Goal: Check status

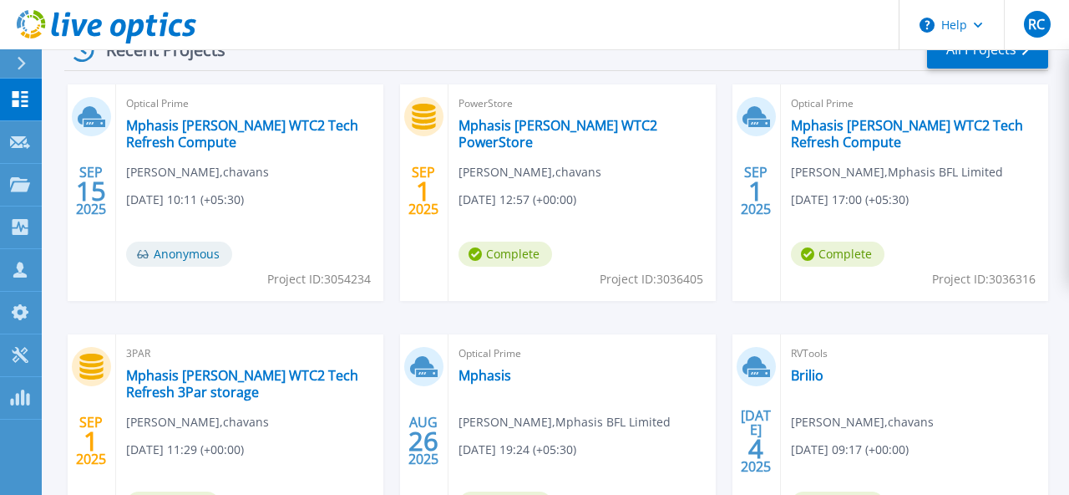
scroll to position [580, 0]
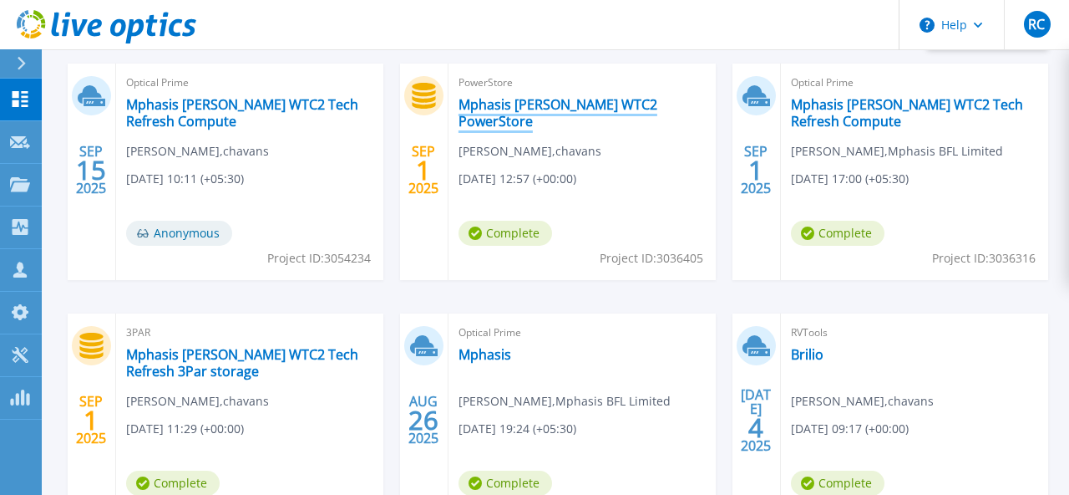
click at [551, 100] on link "Mphasis [PERSON_NAME] WTC2 PowerStore" at bounding box center [582, 112] width 247 height 33
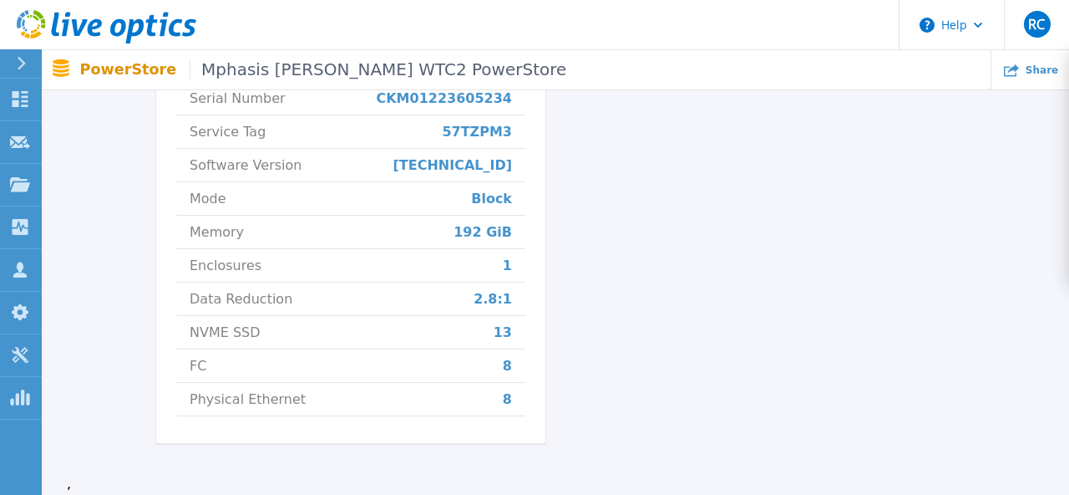
scroll to position [791, 0]
click at [506, 333] on span "13" at bounding box center [503, 330] width 18 height 33
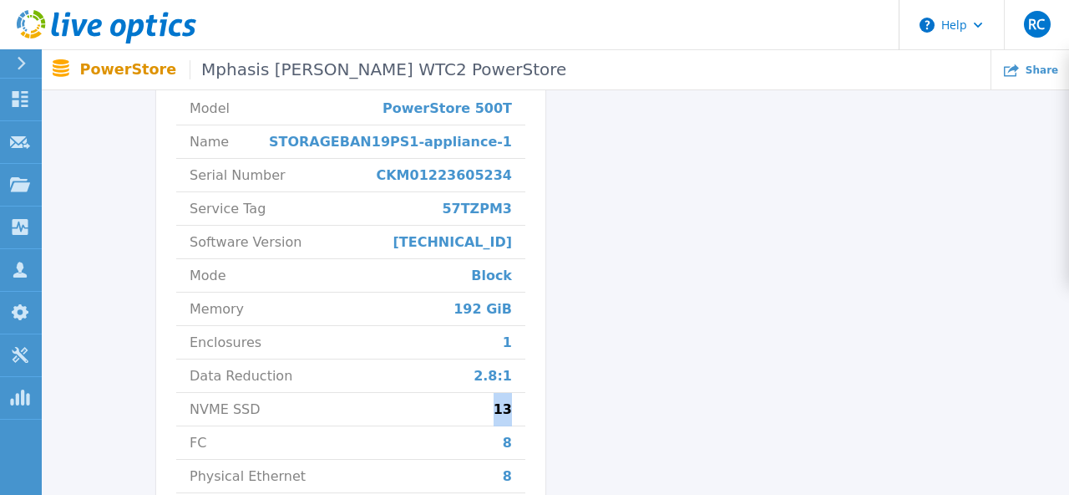
scroll to position [705, 0]
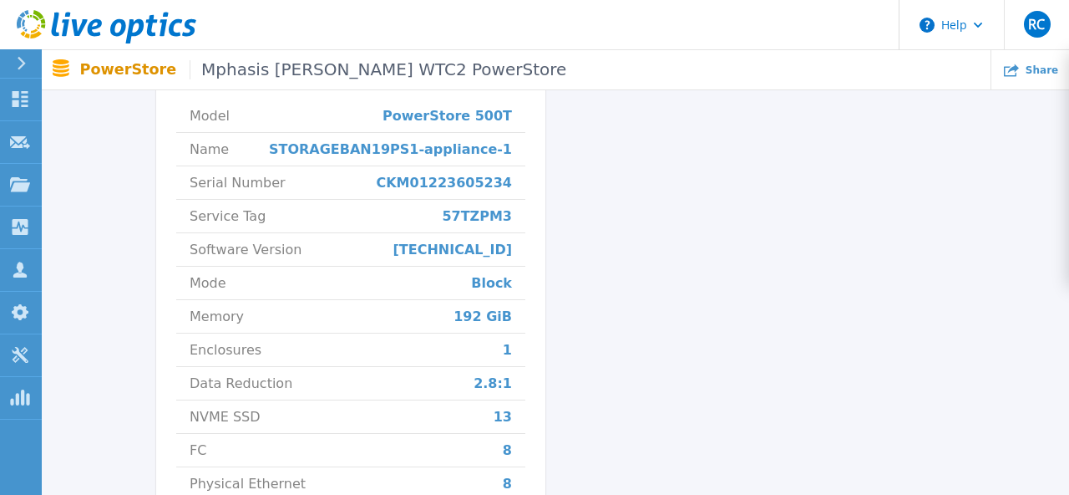
click at [478, 217] on span "57TZPM3" at bounding box center [477, 216] width 70 height 33
copy span "57TZPM3"
click at [451, 287] on li "Mode Block" at bounding box center [350, 282] width 349 height 33
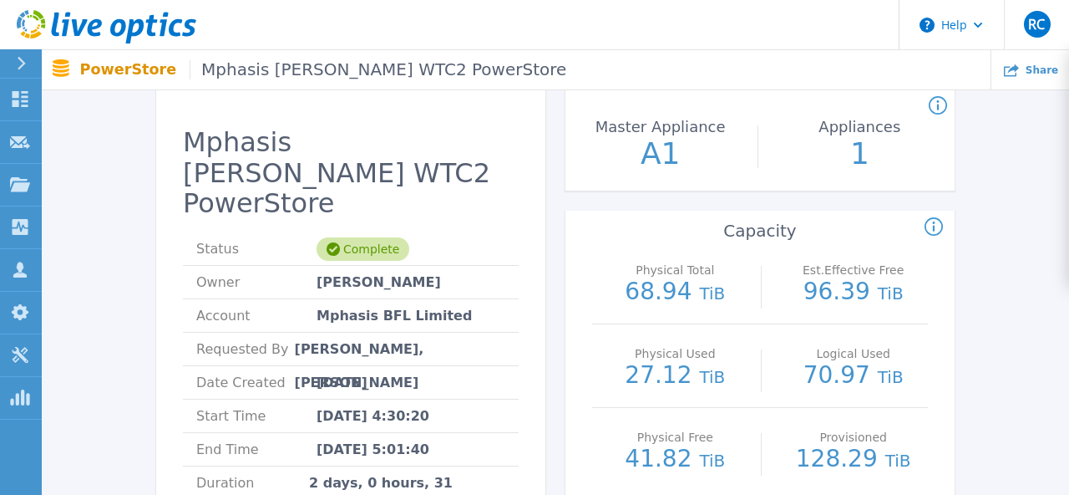
scroll to position [0, 0]
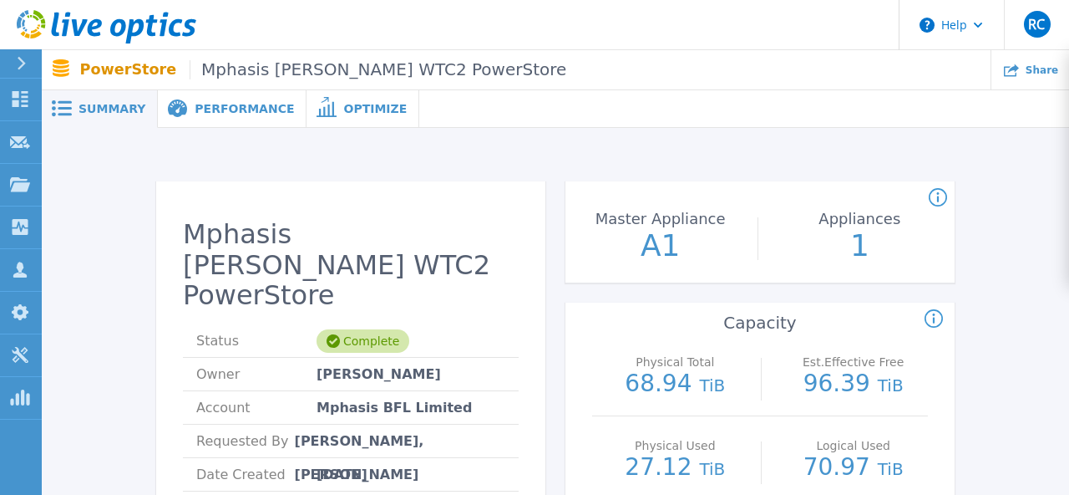
click at [231, 112] on span "Performance" at bounding box center [244, 109] width 99 height 12
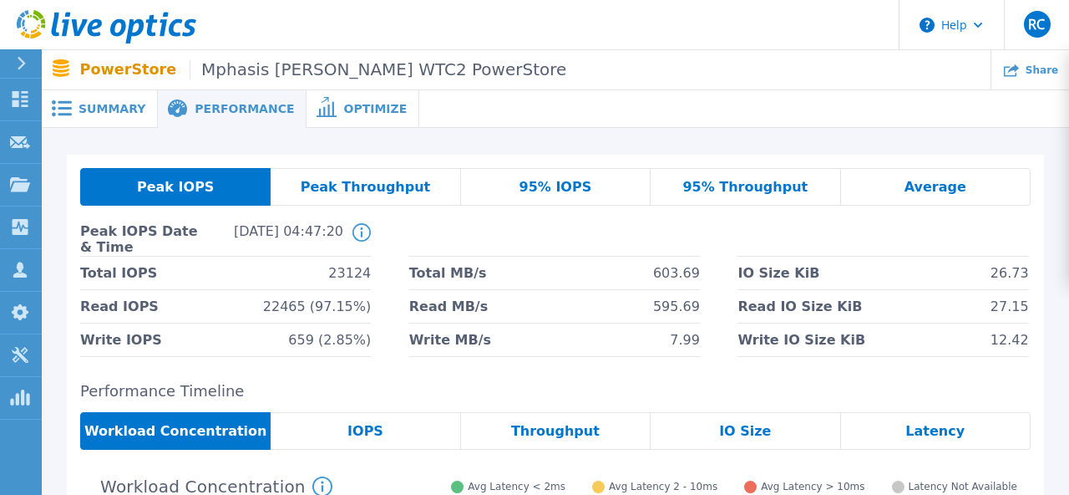
click at [343, 110] on span "Optimize" at bounding box center [374, 109] width 63 height 12
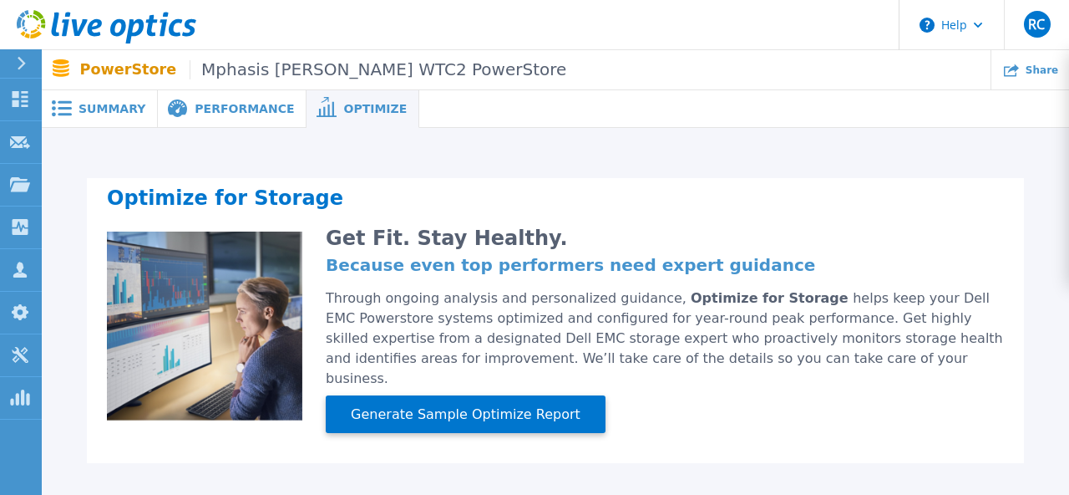
click at [201, 114] on span "Performance" at bounding box center [244, 109] width 99 height 12
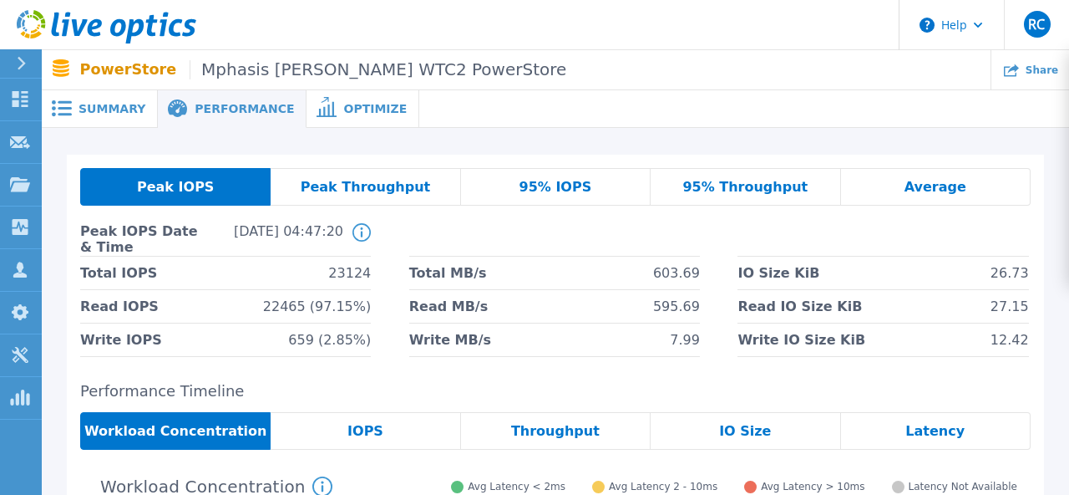
click at [115, 109] on span "Summary" at bounding box center [112, 109] width 67 height 12
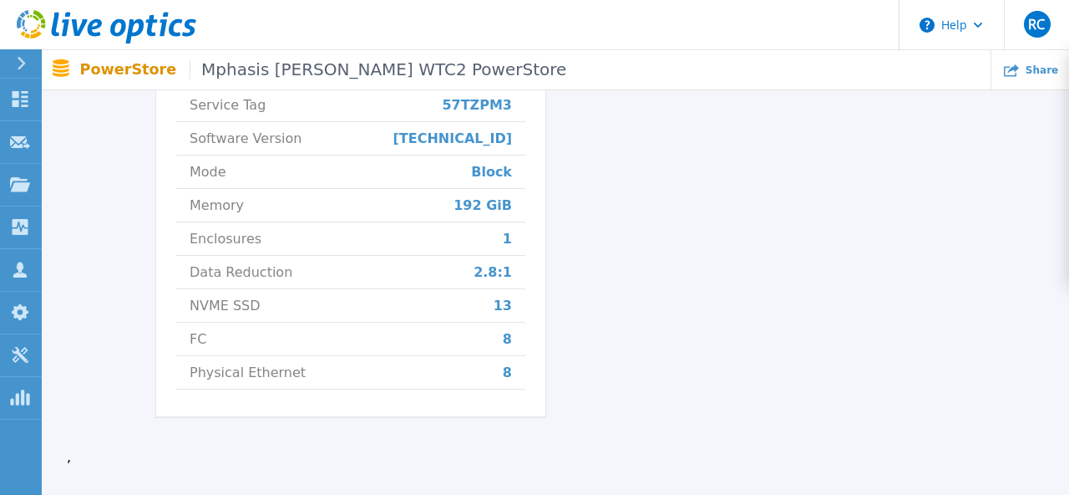
scroll to position [747, 0]
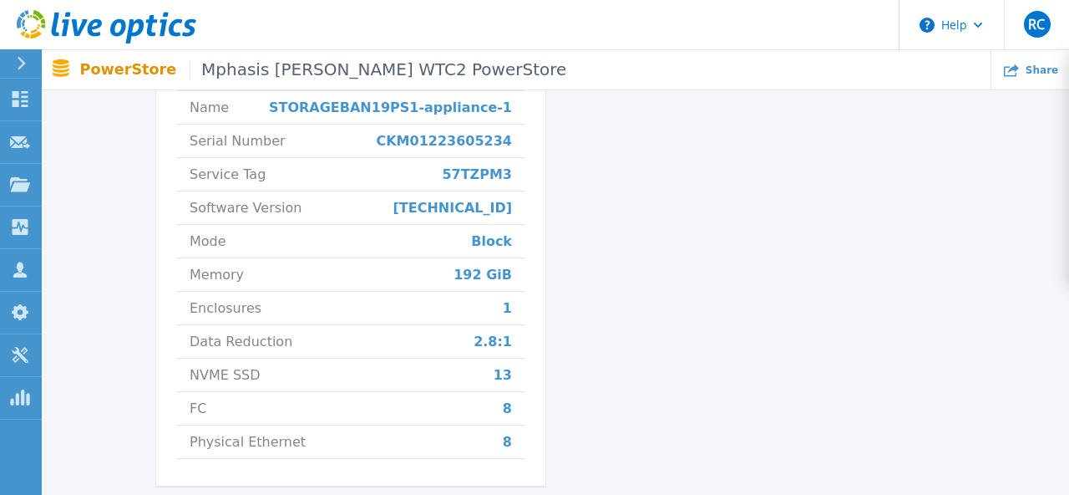
click at [480, 178] on span "57TZPM3" at bounding box center [477, 174] width 70 height 33
copy span "57TZPM3"
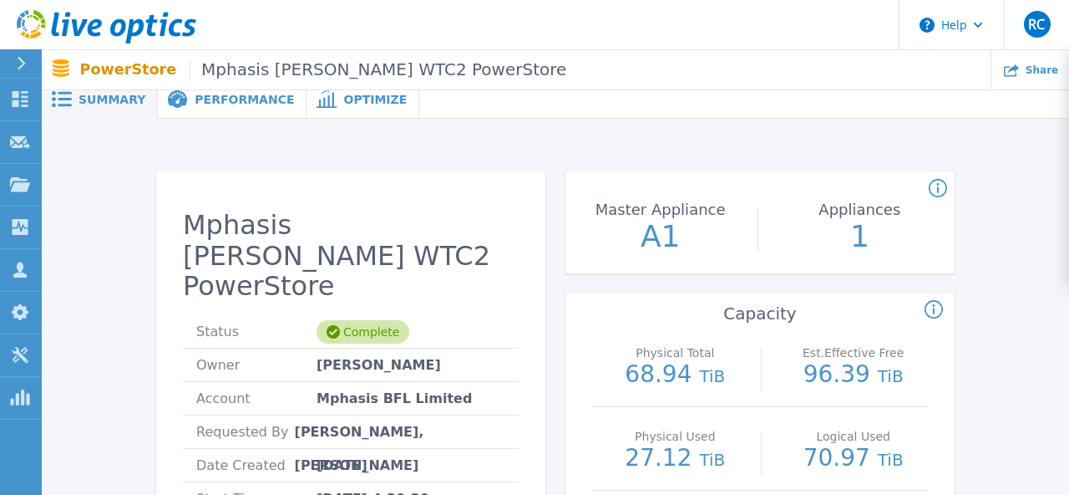
scroll to position [0, 0]
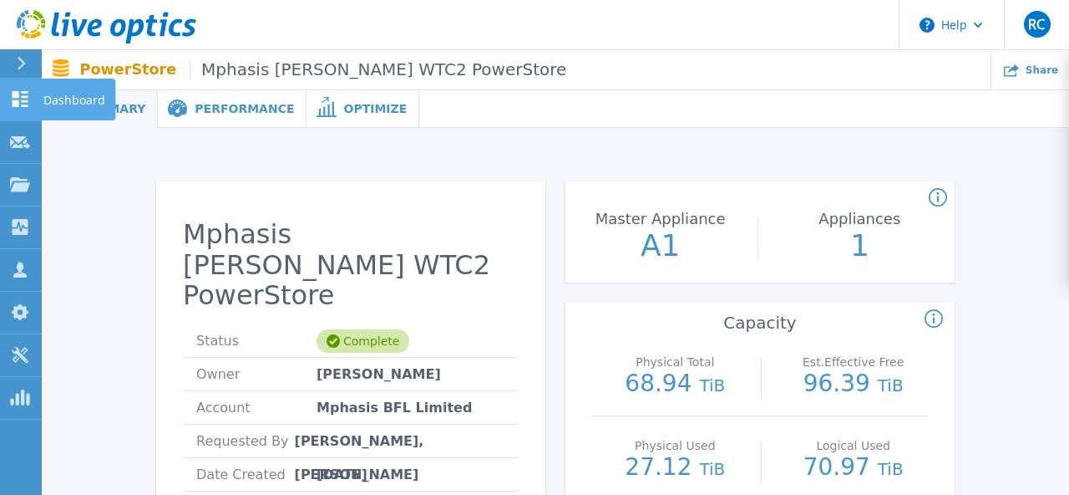
click at [25, 98] on icon at bounding box center [20, 99] width 20 height 16
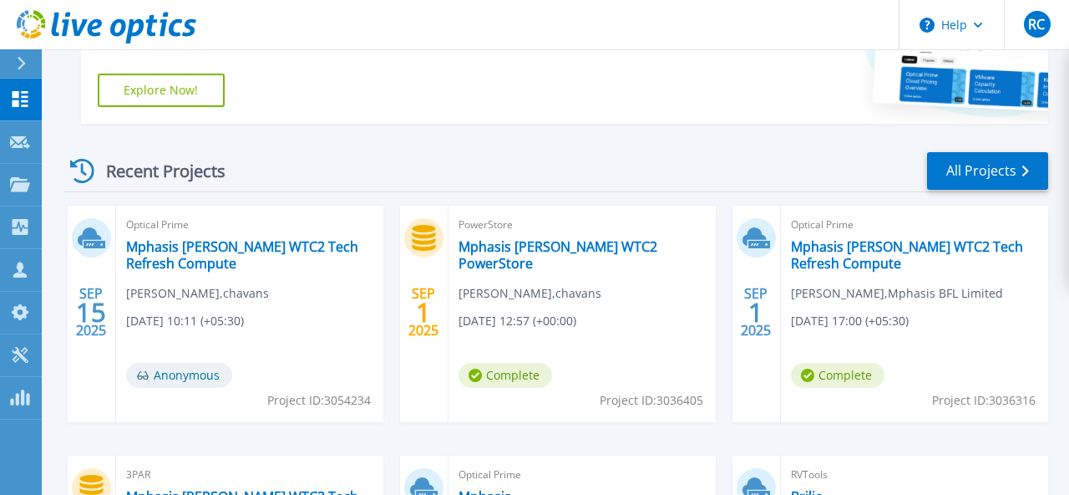
scroll to position [439, 0]
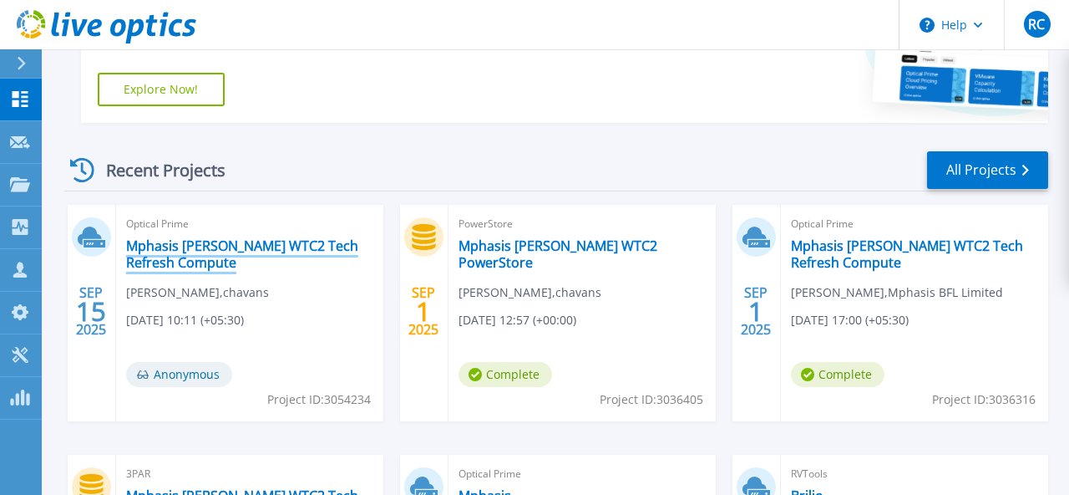
click at [239, 249] on link "Mphasis [PERSON_NAME] WTC2 Tech Refresh Compute" at bounding box center [249, 253] width 247 height 33
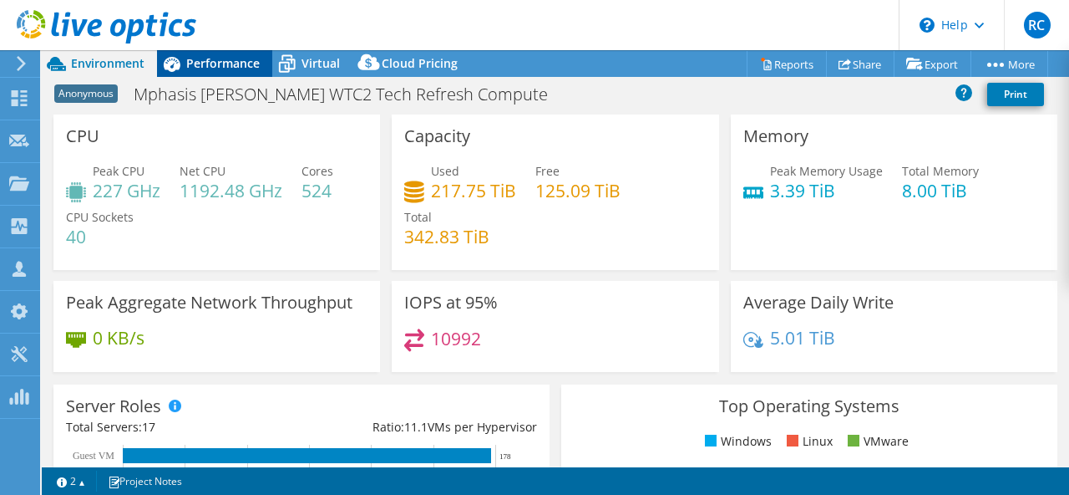
click at [215, 65] on span "Performance" at bounding box center [223, 63] width 74 height 16
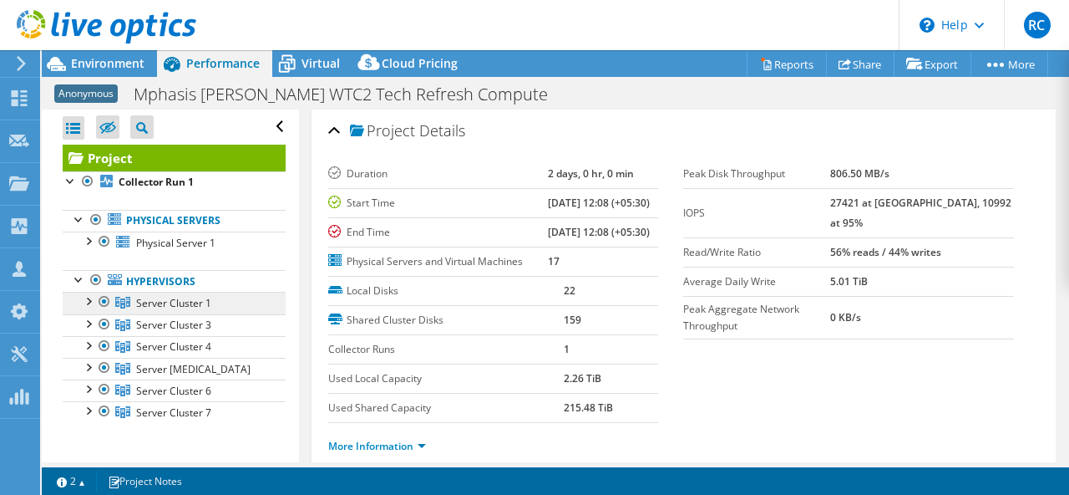
click at [165, 306] on span "Server Cluster 1" at bounding box center [173, 303] width 75 height 14
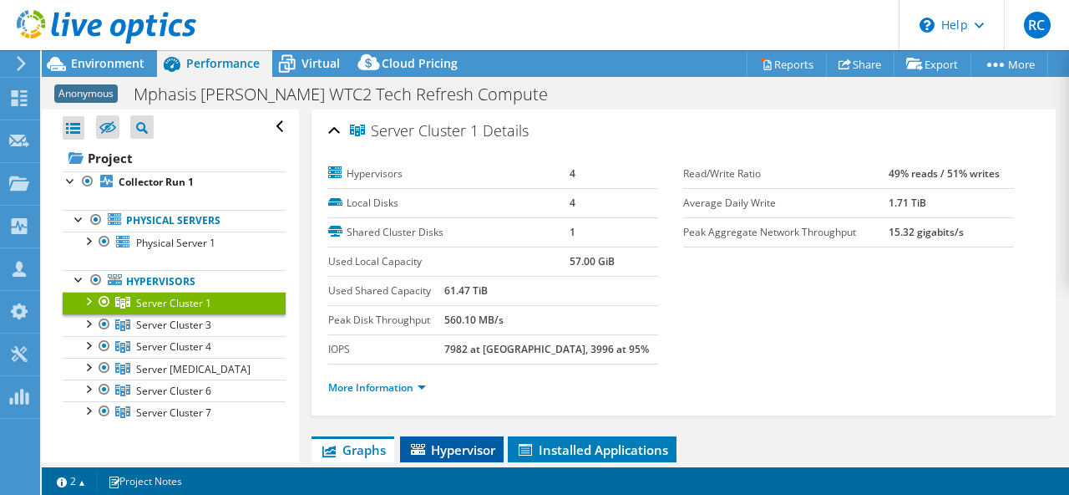
click at [468, 450] on span "Hypervisor" at bounding box center [452, 449] width 87 height 17
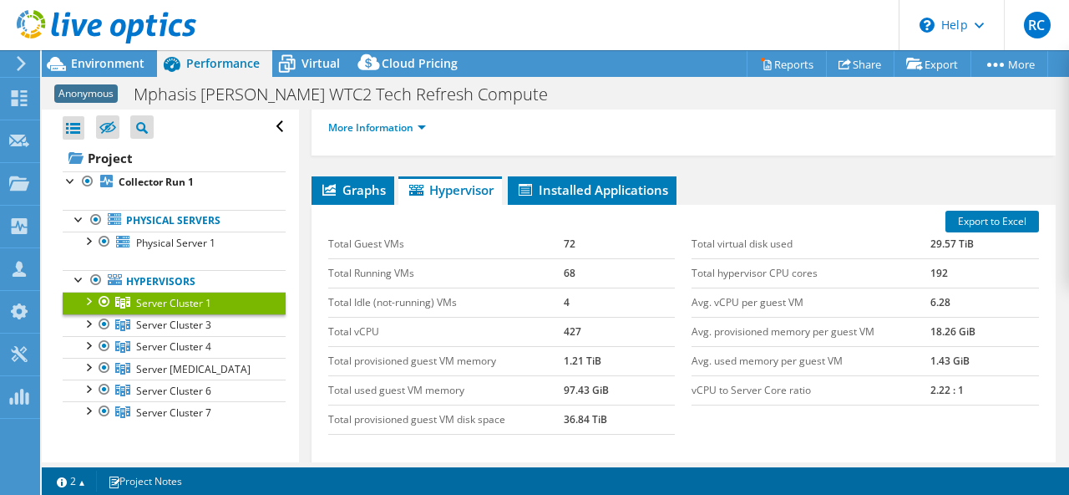
scroll to position [328, 0]
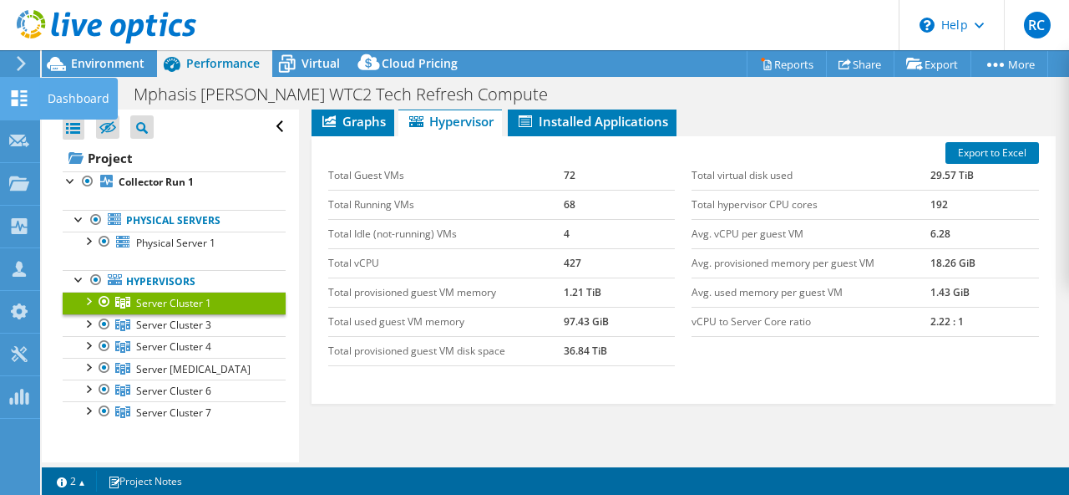
click at [18, 105] on icon at bounding box center [19, 98] width 20 height 16
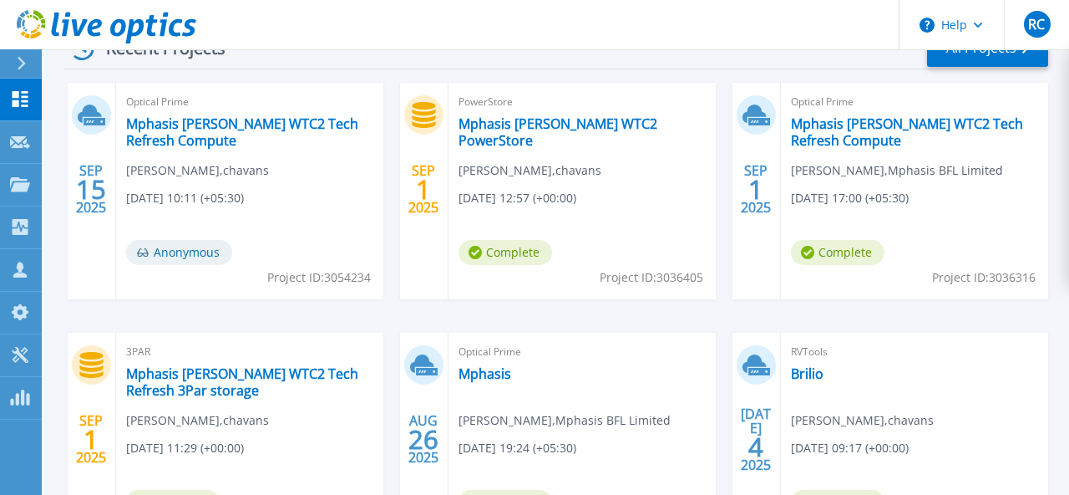
scroll to position [562, 0]
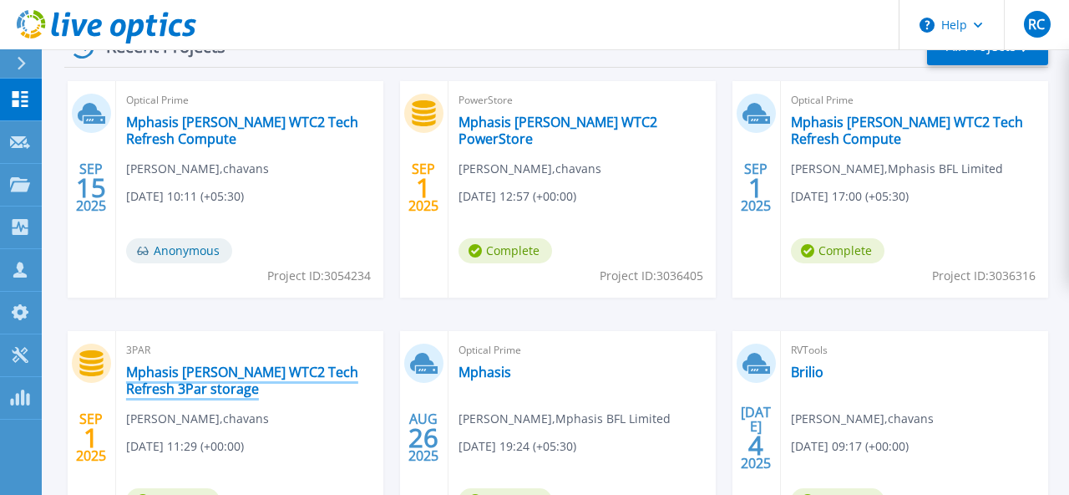
click at [285, 374] on link "Mphasis [PERSON_NAME] WTC2 Tech Refresh 3Par storage" at bounding box center [249, 379] width 247 height 33
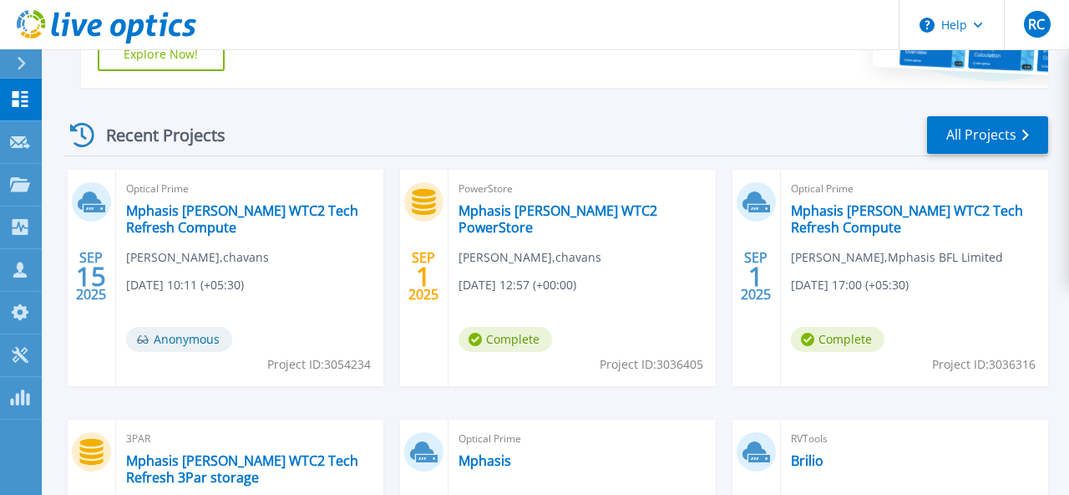
scroll to position [490, 0]
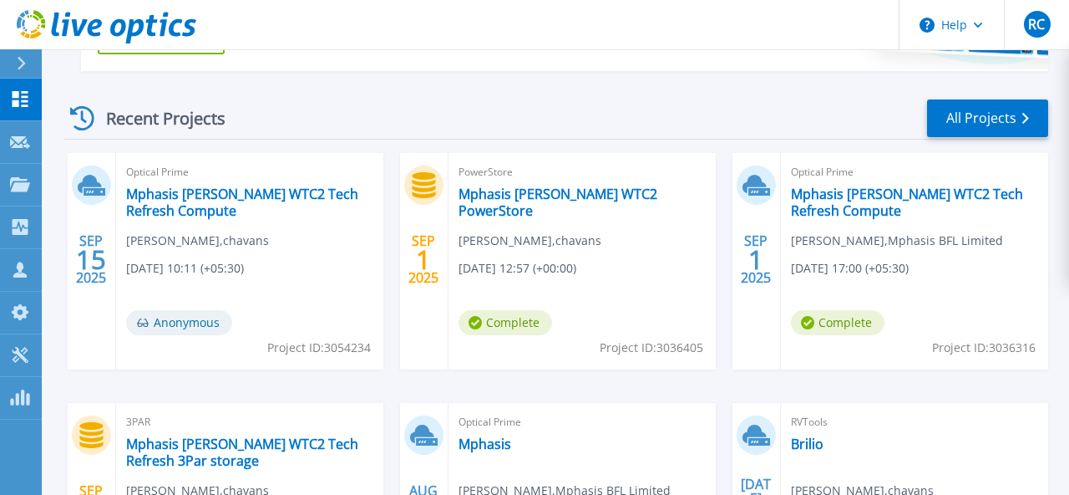
click at [368, 343] on span "Project ID: 3054234" at bounding box center [319, 347] width 104 height 18
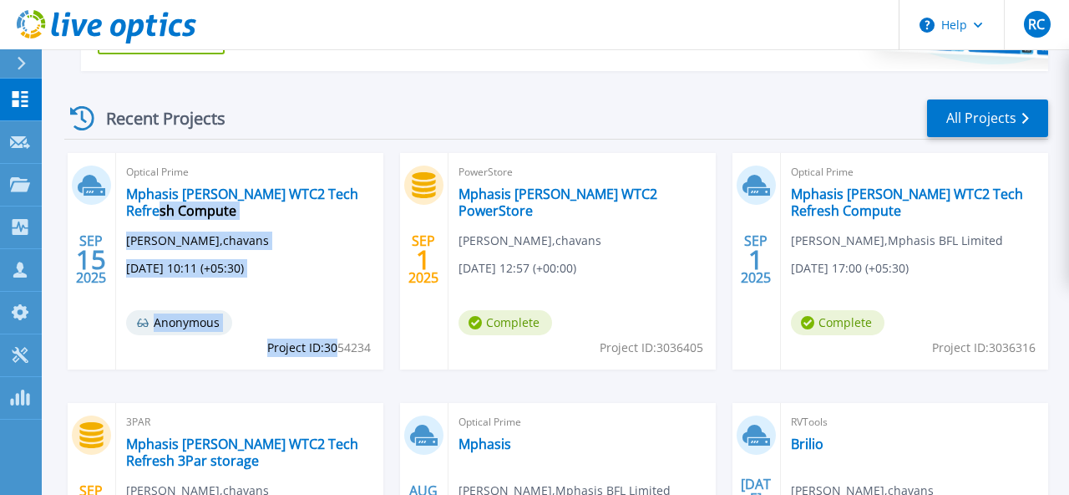
drag, startPoint x: 371, startPoint y: 348, endPoint x: 334, endPoint y: 348, distance: 36.8
click at [334, 348] on div "Optical Prime Mphasis ORR WTC2 Tech Refresh Compute Ravi Chandran , chavans 09/…" at bounding box center [249, 261] width 267 height 216
click at [357, 365] on div "Optical Prime Mphasis ORR WTC2 Tech Refresh Compute Ravi Chandran , chavans 09/…" at bounding box center [249, 261] width 267 height 216
drag, startPoint x: 371, startPoint y: 348, endPoint x: 348, endPoint y: 350, distance: 23.5
click at [348, 350] on div "Optical Prime Mphasis ORR WTC2 Tech Refresh Compute Ravi Chandran , chavans 09/…" at bounding box center [249, 261] width 267 height 216
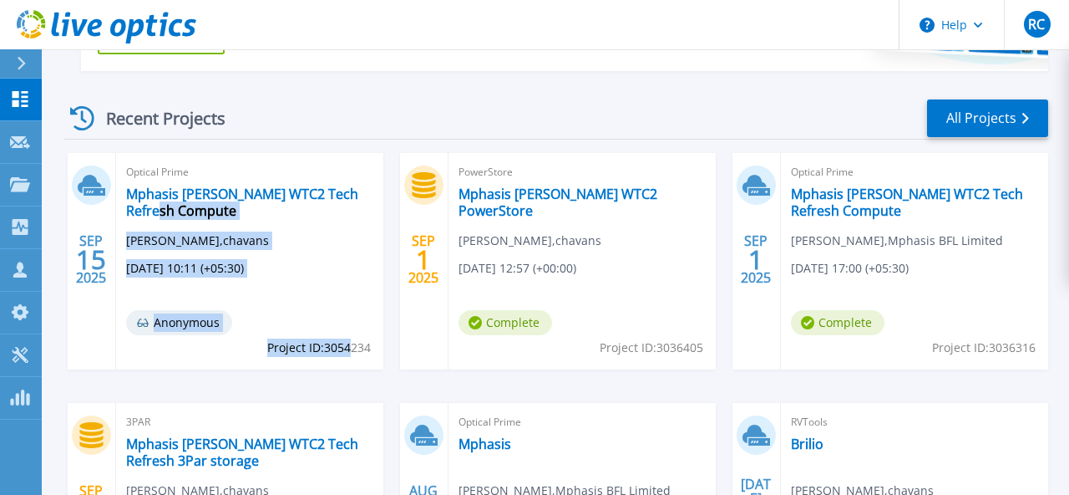
click at [348, 350] on span "Project ID: 3054234" at bounding box center [319, 347] width 104 height 18
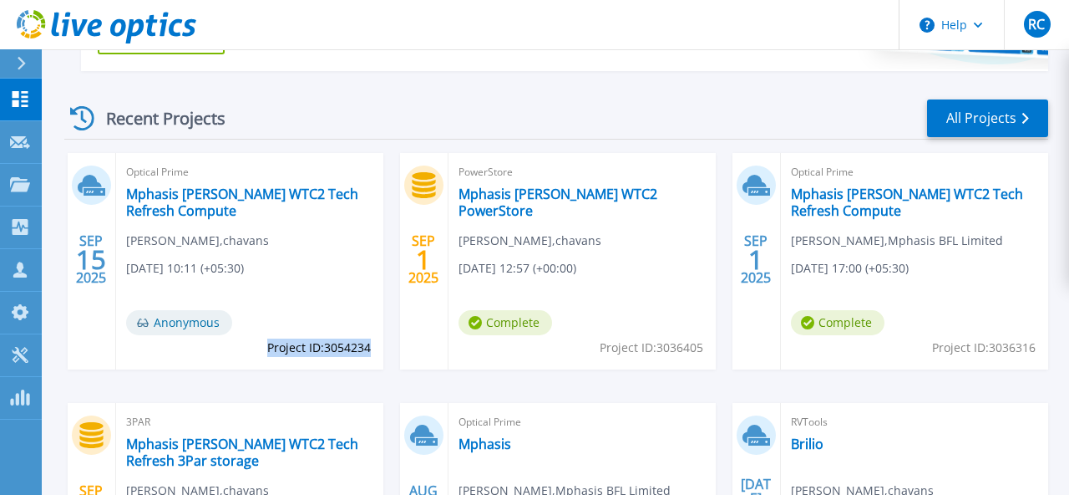
drag, startPoint x: 266, startPoint y: 348, endPoint x: 369, endPoint y: 352, distance: 102.8
click at [369, 352] on span "Project ID: 3054234" at bounding box center [319, 347] width 104 height 18
copy span "Project ID: 3054234"
drag, startPoint x: 703, startPoint y: 346, endPoint x: 600, endPoint y: 350, distance: 102.8
click at [600, 350] on div "PowerStore Mphasis ORR WTC2 PowerStore Ravi Chandran , chavans 09/01/2025, 12:5…" at bounding box center [582, 261] width 267 height 216
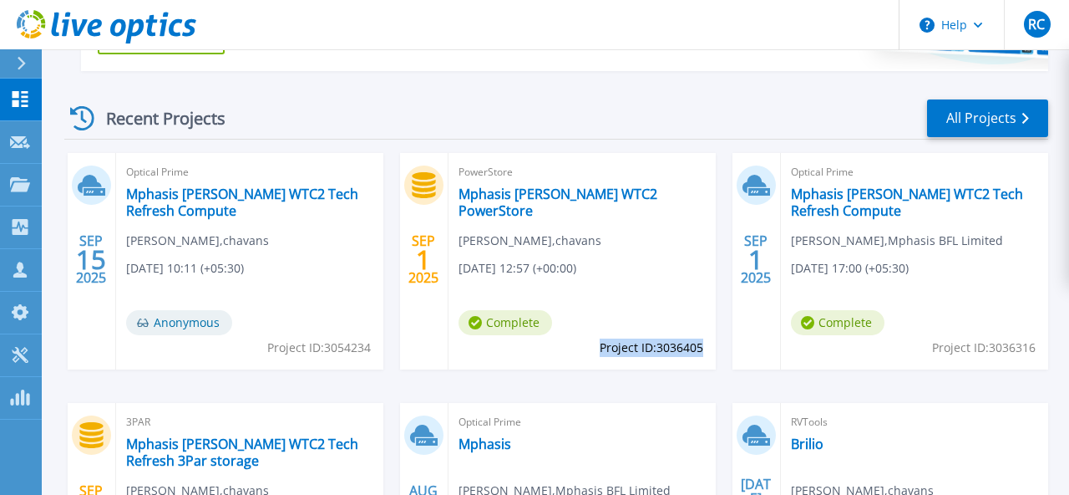
copy span "Project ID: 3036405"
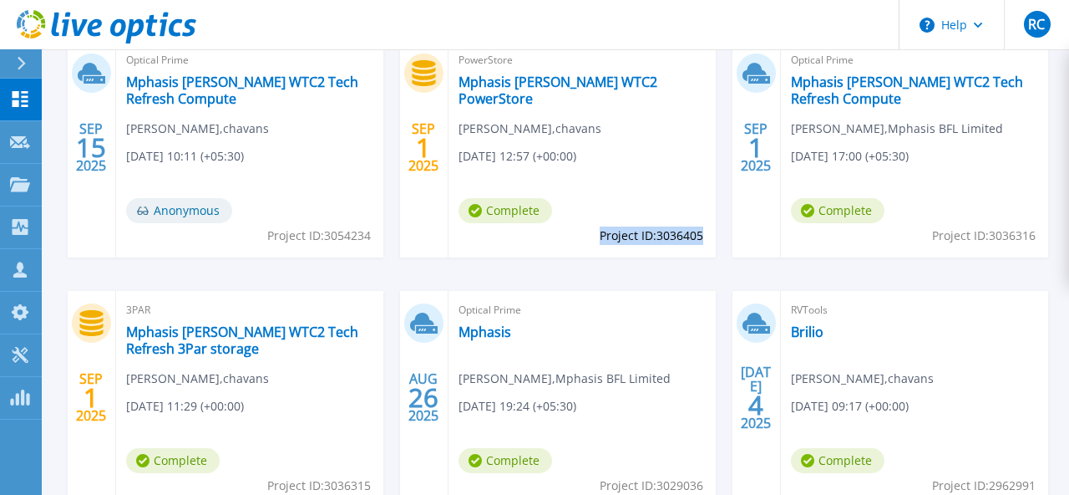
scroll to position [599, 0]
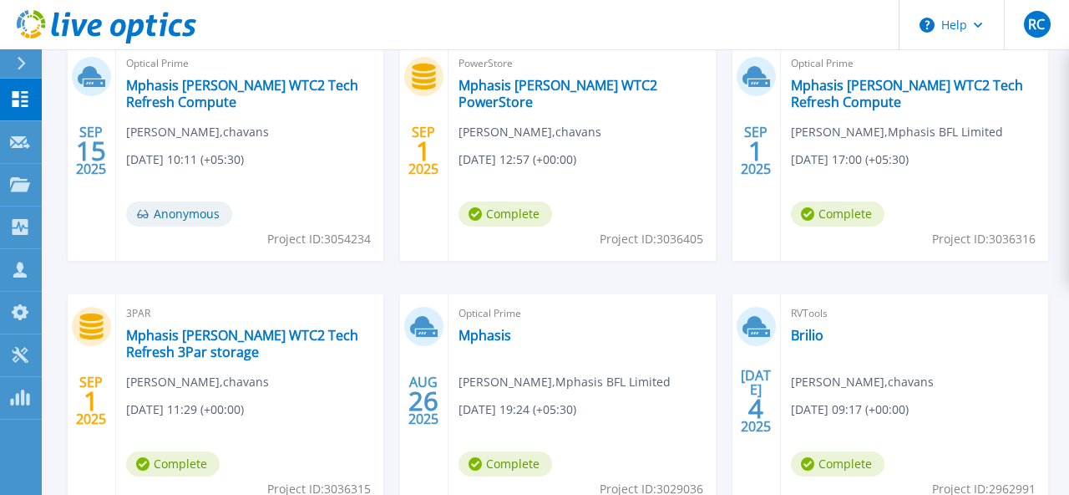
click at [1034, 241] on span "Project ID: 3036316" at bounding box center [984, 239] width 104 height 18
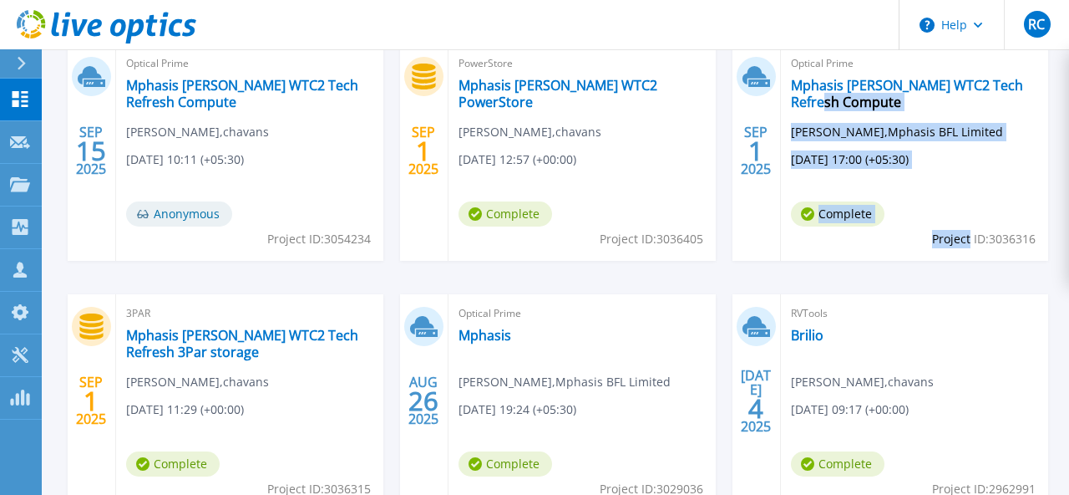
drag, startPoint x: 1037, startPoint y: 238, endPoint x: 968, endPoint y: 235, distance: 68.6
click at [968, 235] on div "Optical Prime Mphasis ORR WTC2 Tech Refresh Compute Hs Chandrashekar , Mphasis …" at bounding box center [914, 152] width 267 height 216
click at [918, 243] on div "Optical Prime Mphasis ORR WTC2 Tech Refresh Compute Hs Chandrashekar , Mphasis …" at bounding box center [914, 152] width 267 height 216
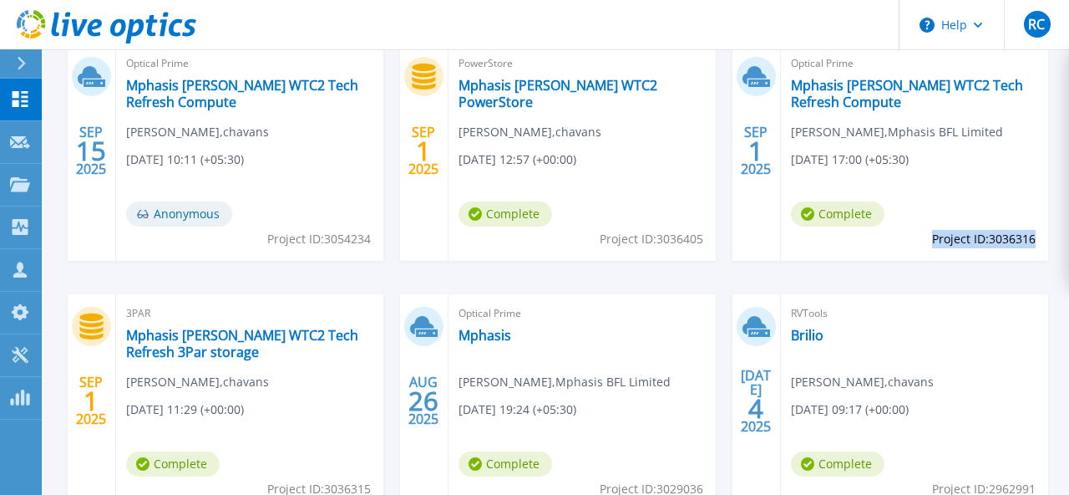
drag, startPoint x: 931, startPoint y: 242, endPoint x: 1034, endPoint y: 242, distance: 102.8
click at [1034, 242] on span "Project ID: 3036316" at bounding box center [984, 239] width 104 height 18
copy span "Project ID: 3036316"
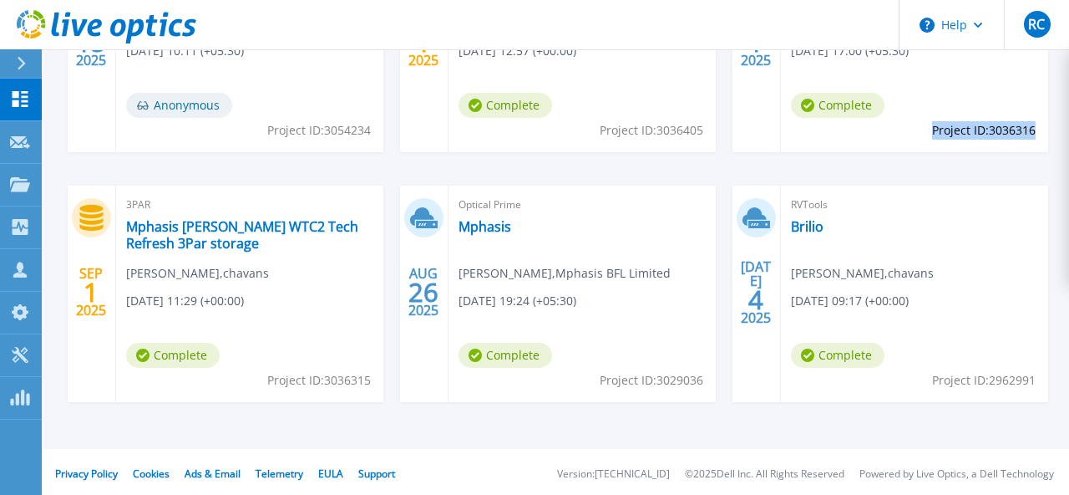
scroll to position [709, 0]
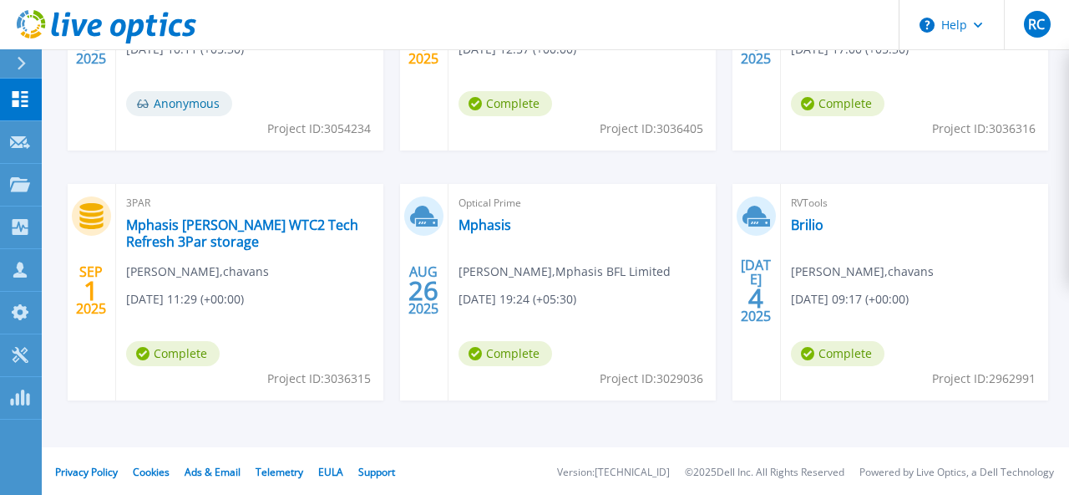
click at [267, 381] on span "Project ID: 3036315" at bounding box center [319, 378] width 104 height 18
drag, startPoint x: 266, startPoint y: 379, endPoint x: 370, endPoint y: 382, distance: 104.5
click at [370, 382] on span "Project ID: 3036315" at bounding box center [319, 378] width 104 height 18
copy span "Project ID: 3036315"
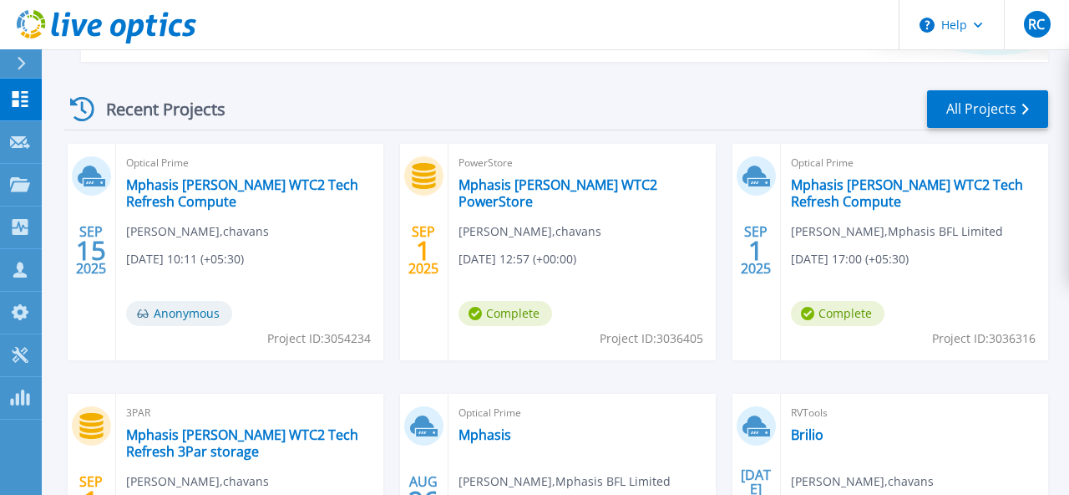
scroll to position [499, 0]
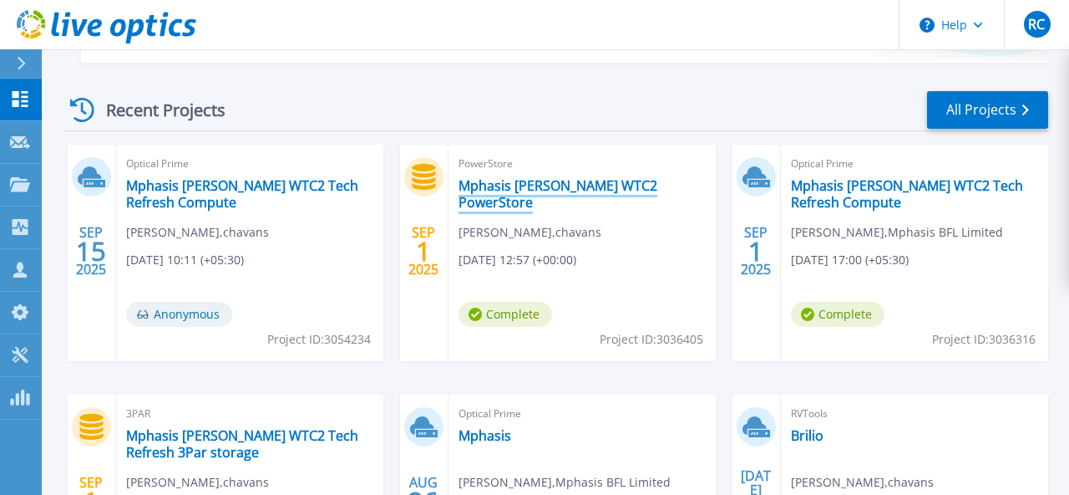
click at [543, 188] on link "Mphasis [PERSON_NAME] WTC2 PowerStore" at bounding box center [582, 193] width 247 height 33
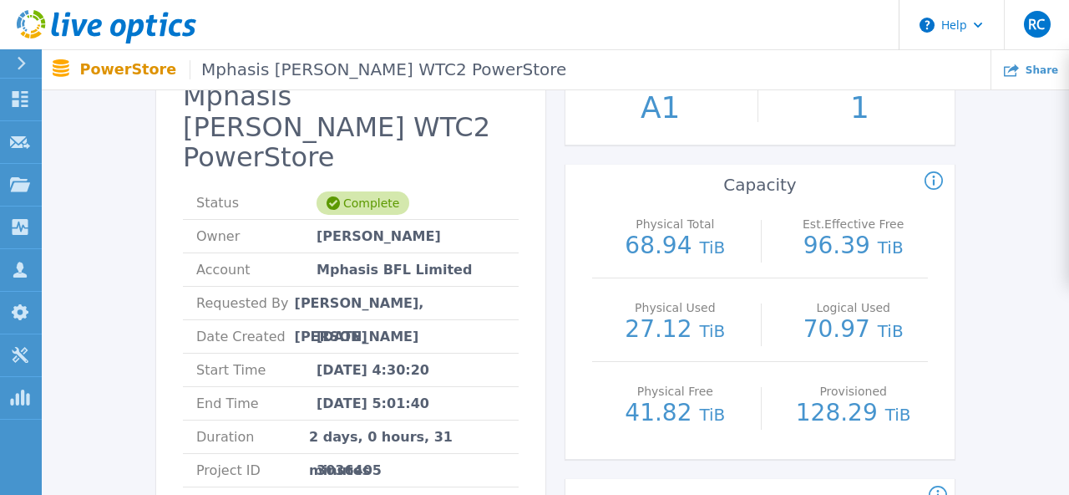
scroll to position [132, 0]
